Goal: Task Accomplishment & Management: Complete application form

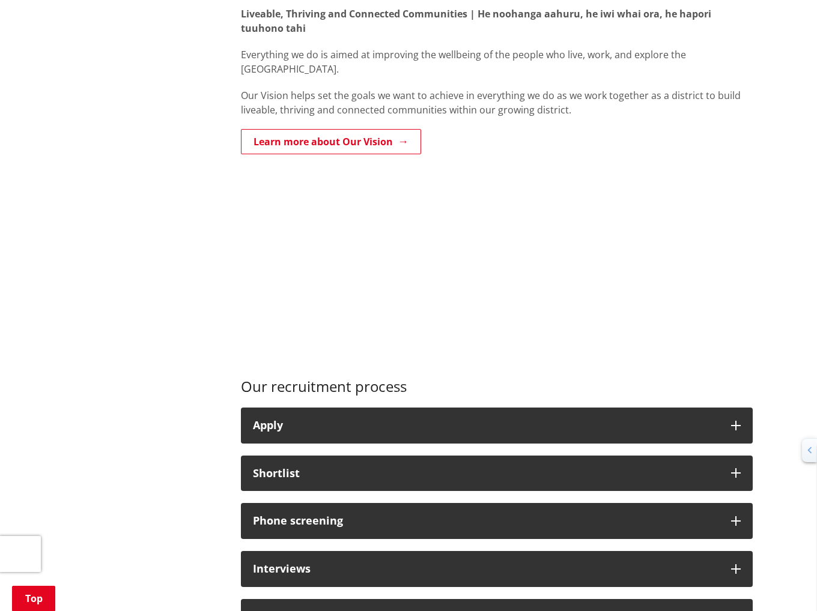
scroll to position [601, 0]
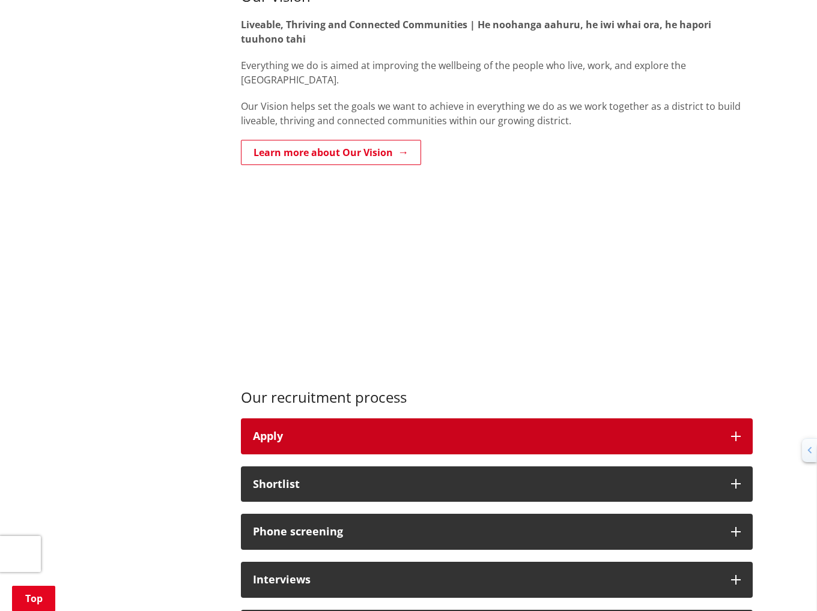
click at [327, 434] on div "Apply" at bounding box center [486, 437] width 466 height 12
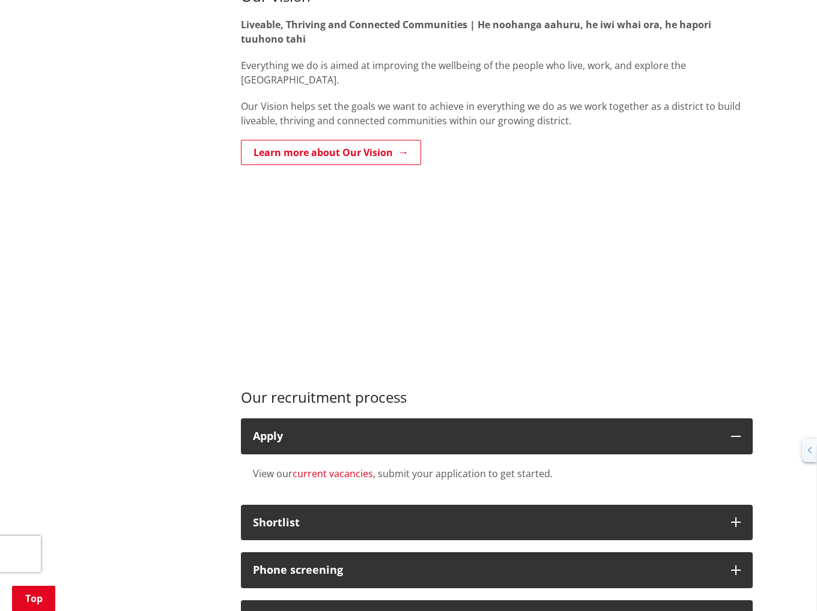
click at [351, 472] on link "current vacancies" at bounding box center [333, 473] width 80 height 13
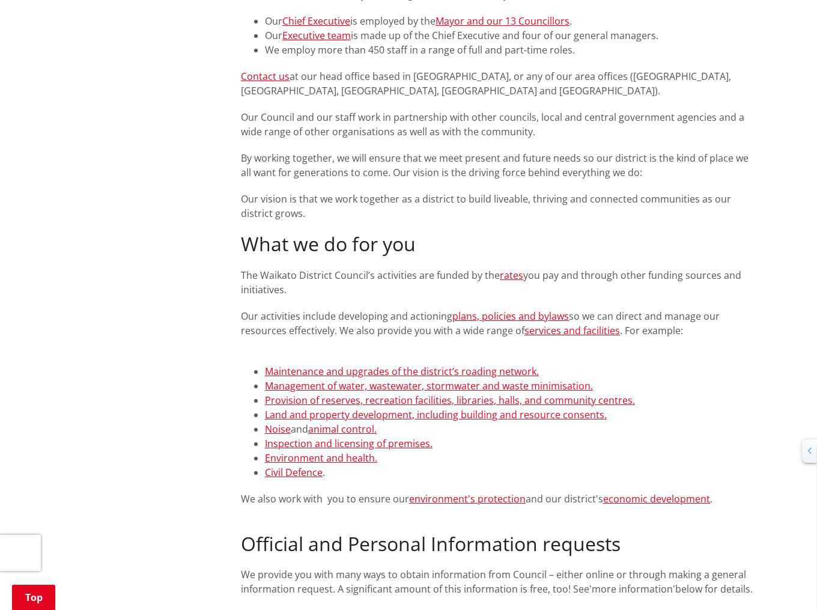
scroll to position [721, 0]
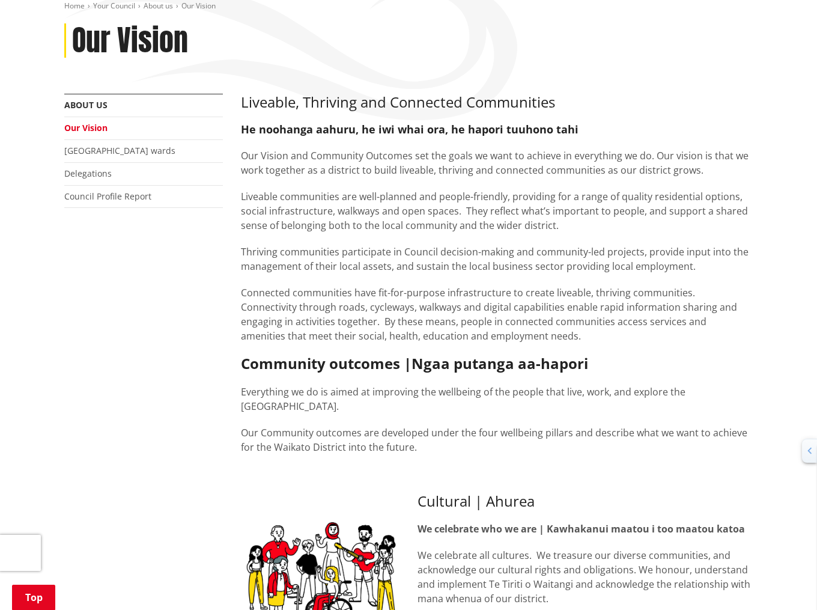
scroll to position [180, 0]
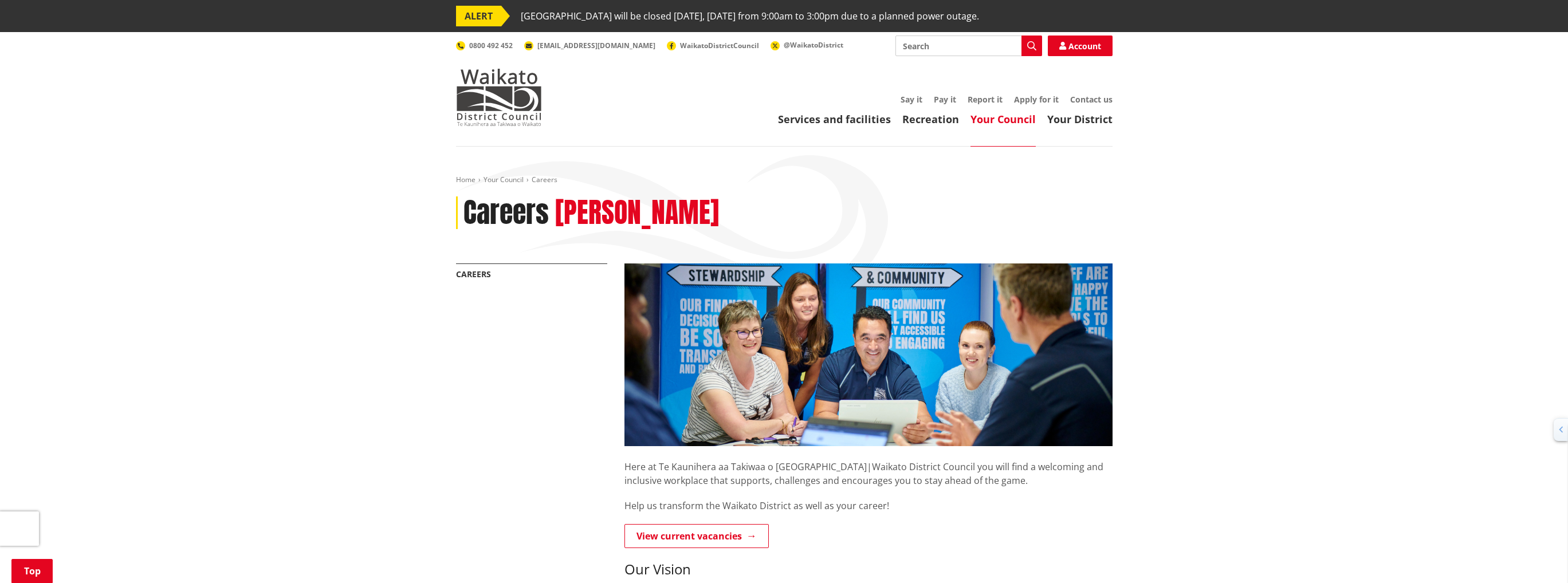
scroll to position [573, 0]
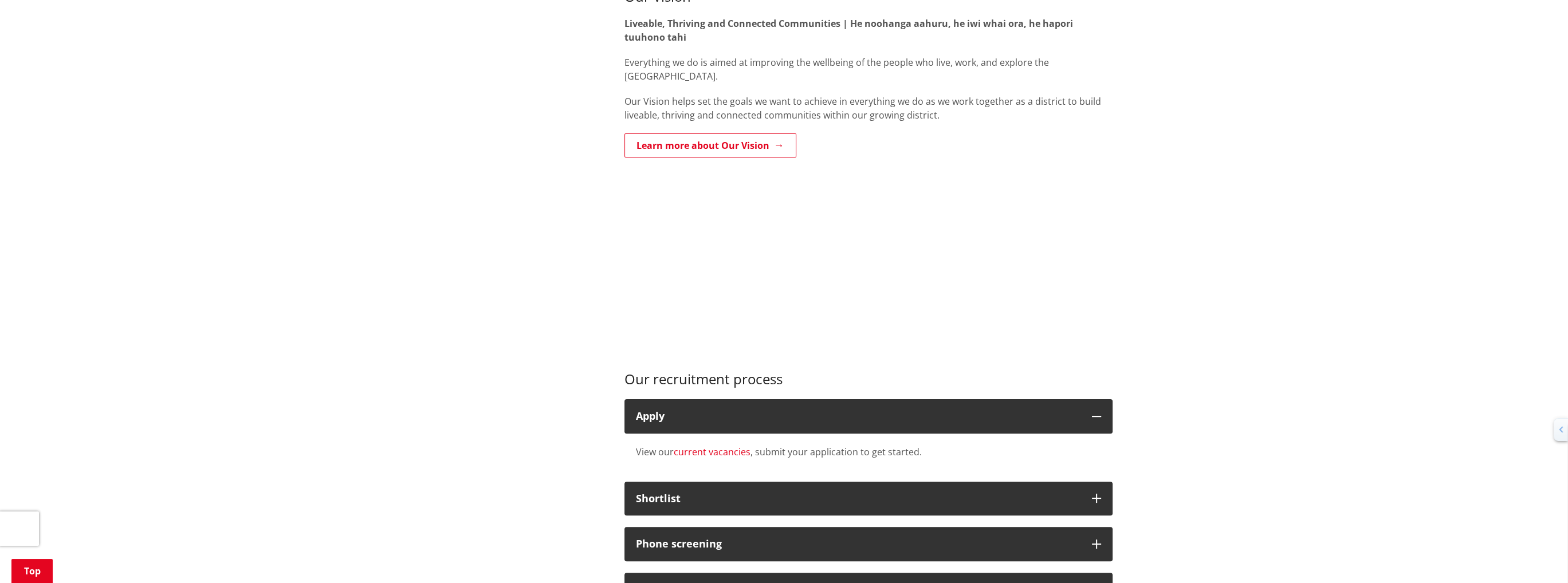
click at [706, 446] on link "current vacancies" at bounding box center [712, 451] width 76 height 12
click at [728, 448] on link "current vacancies" at bounding box center [712, 451] width 76 height 12
